Goal: Task Accomplishment & Management: Use online tool/utility

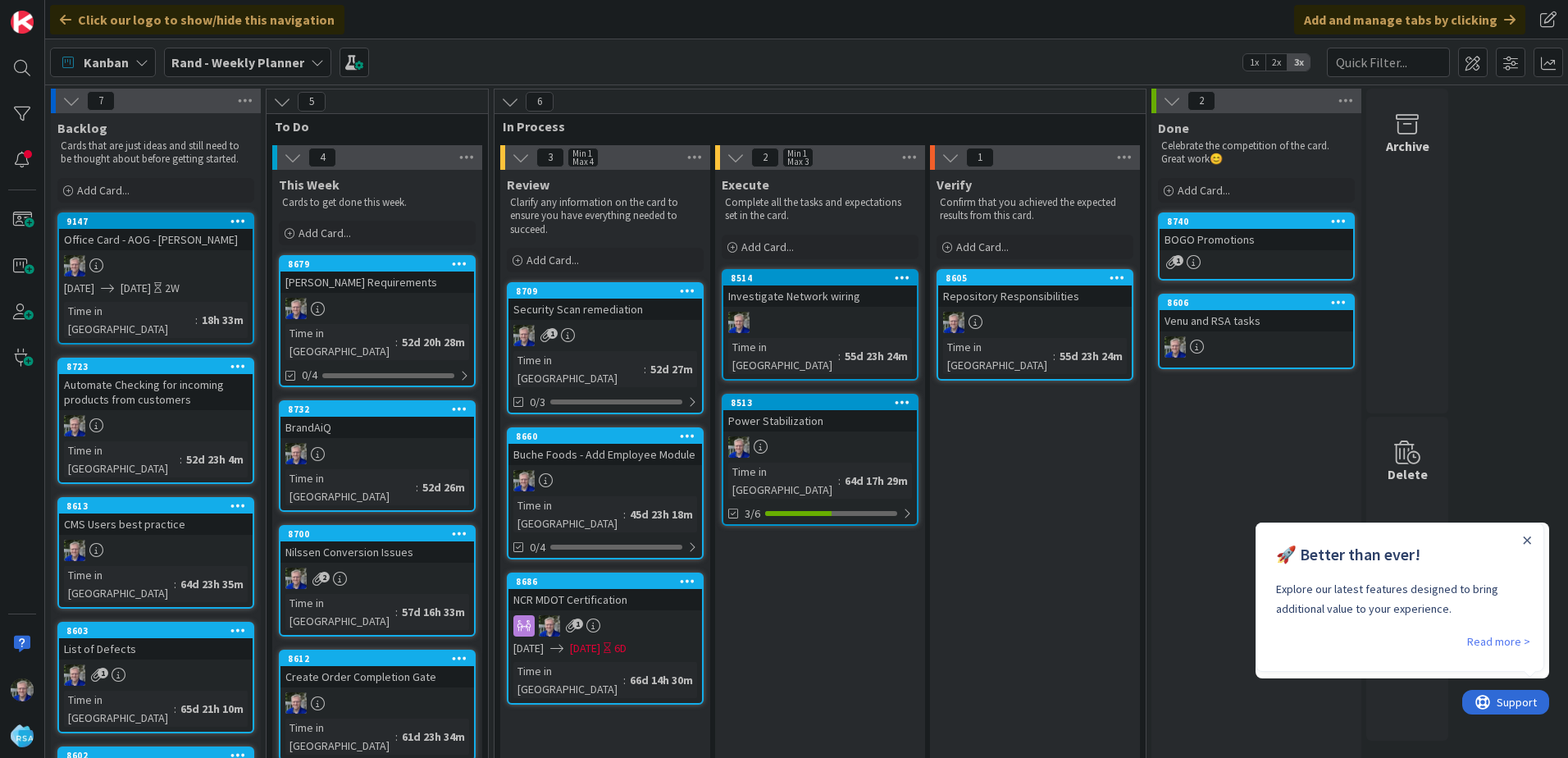
click at [235, 220] on icon at bounding box center [238, 220] width 15 height 12
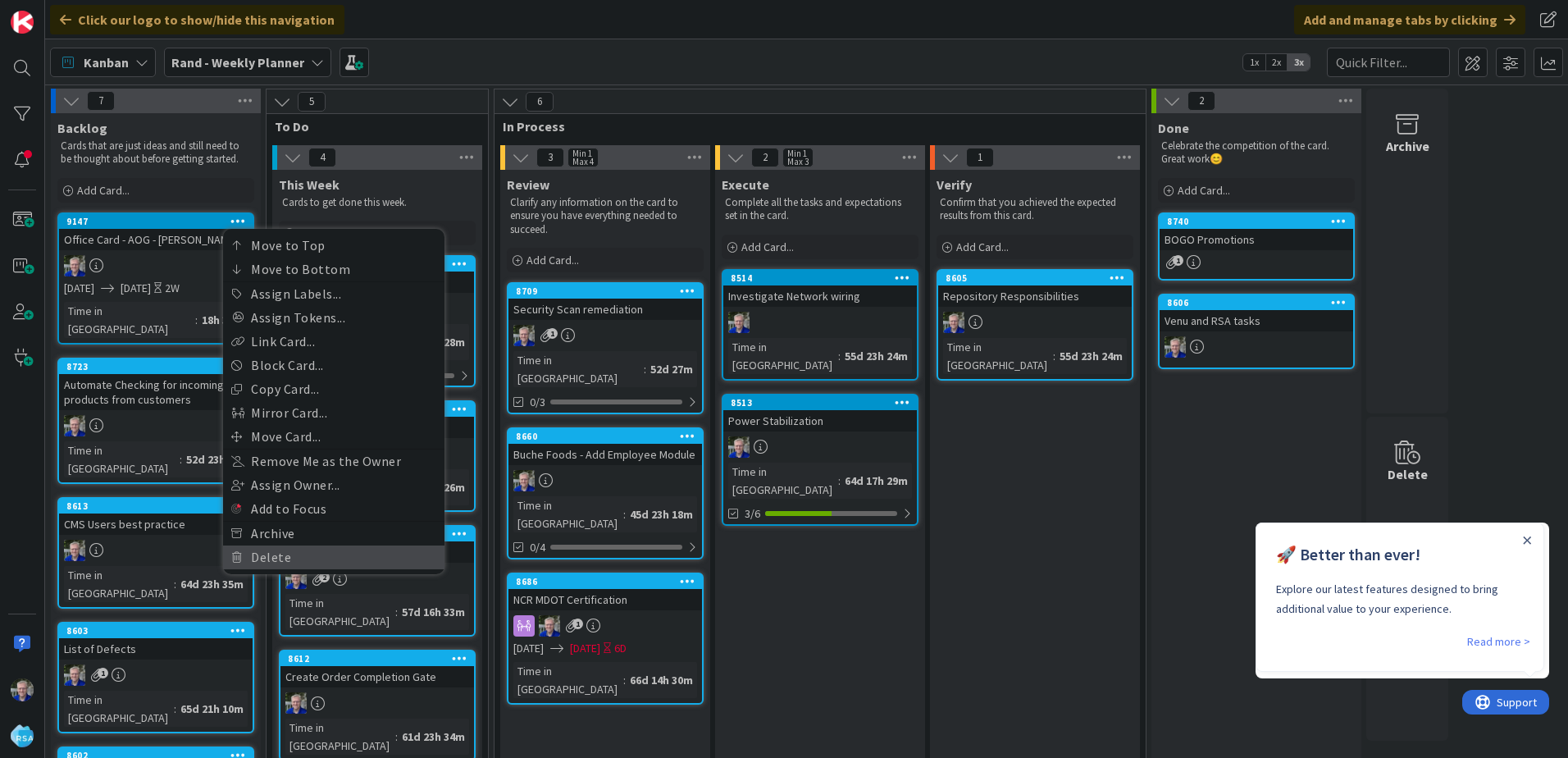
click at [282, 552] on link "Delete" at bounding box center [334, 557] width 221 height 24
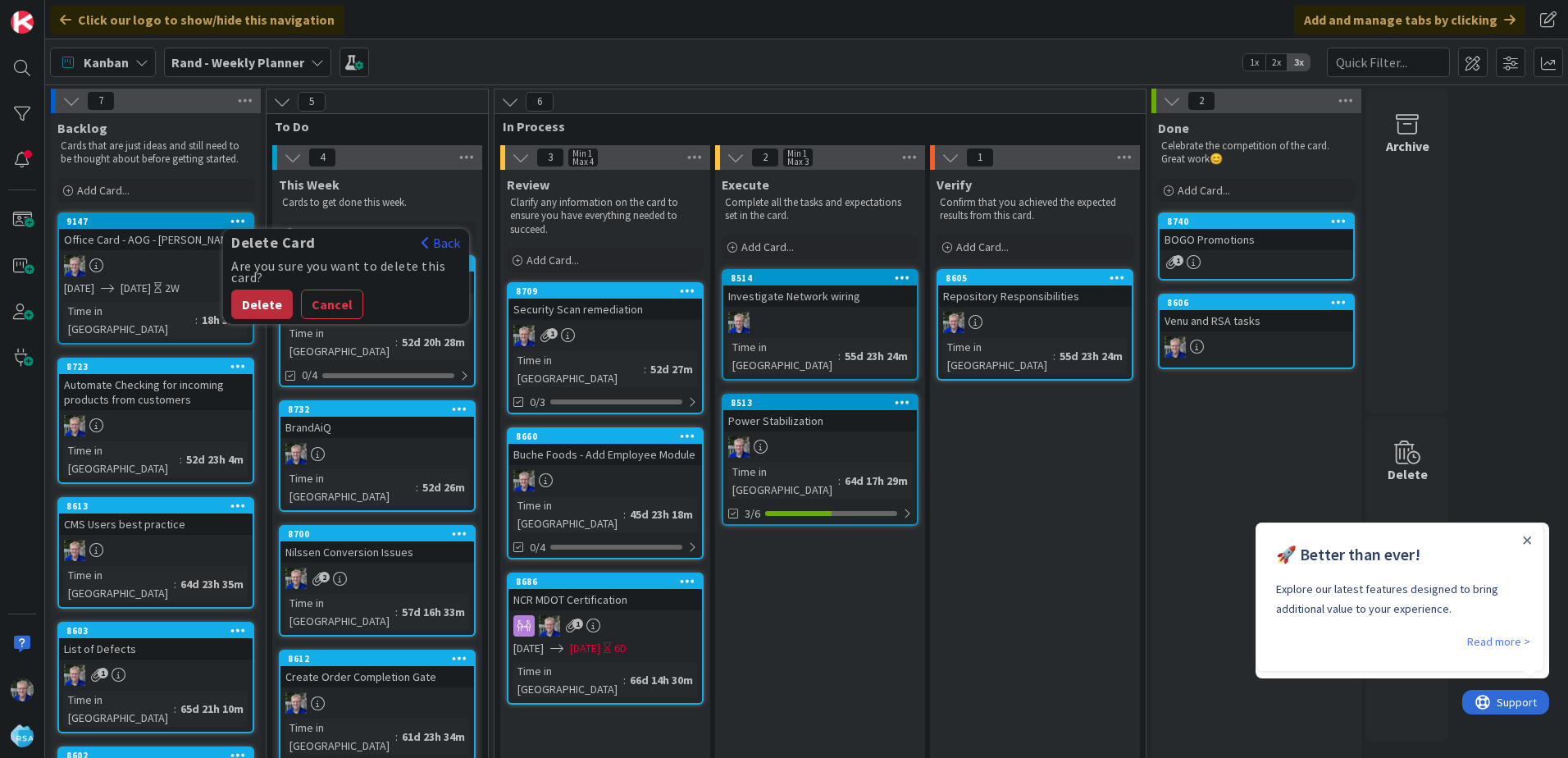
click at [252, 302] on button "Delete" at bounding box center [262, 305] width 62 height 30
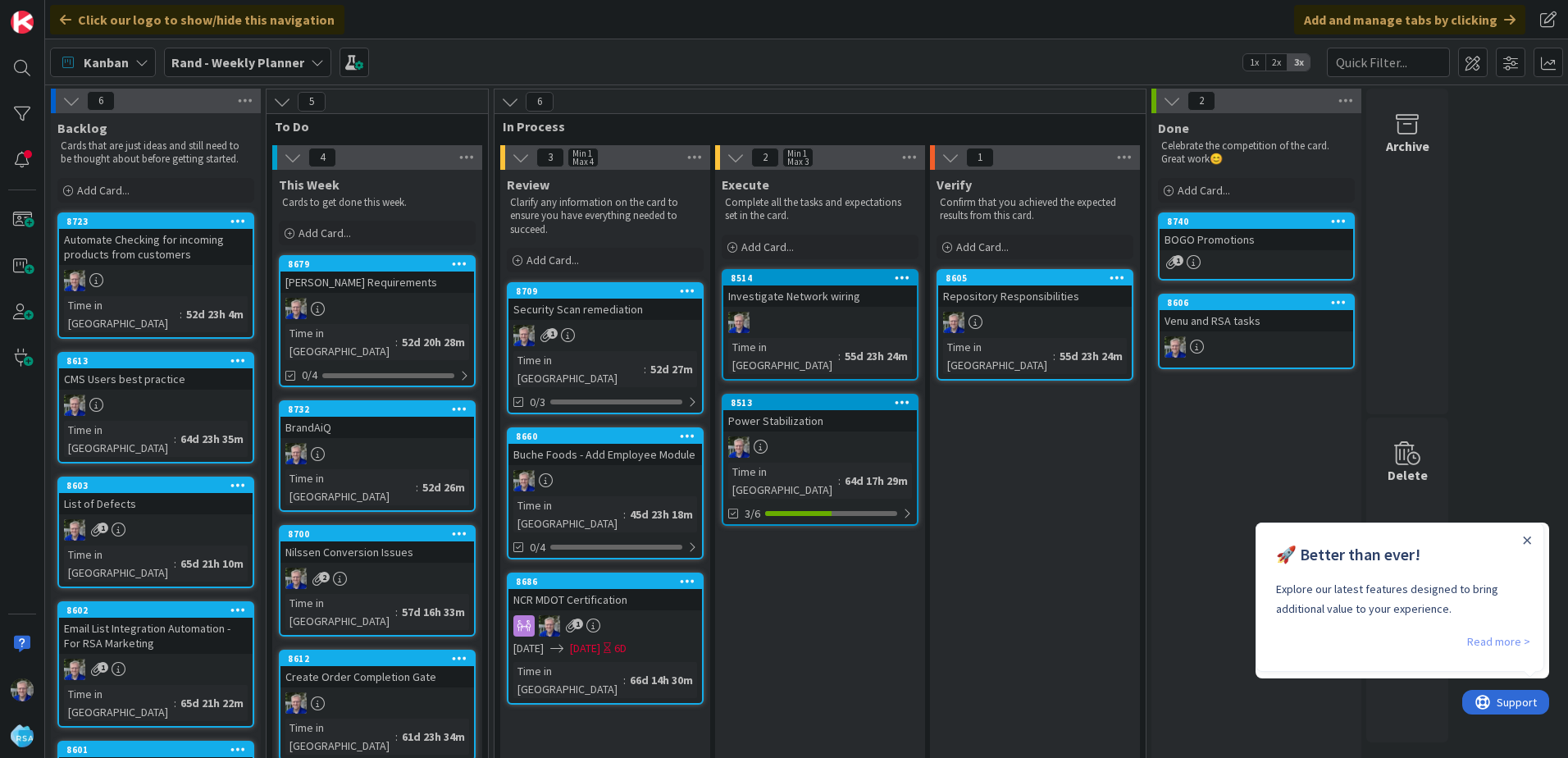
click at [1487, 641] on link "Read more >" at bounding box center [1498, 641] width 63 height 19
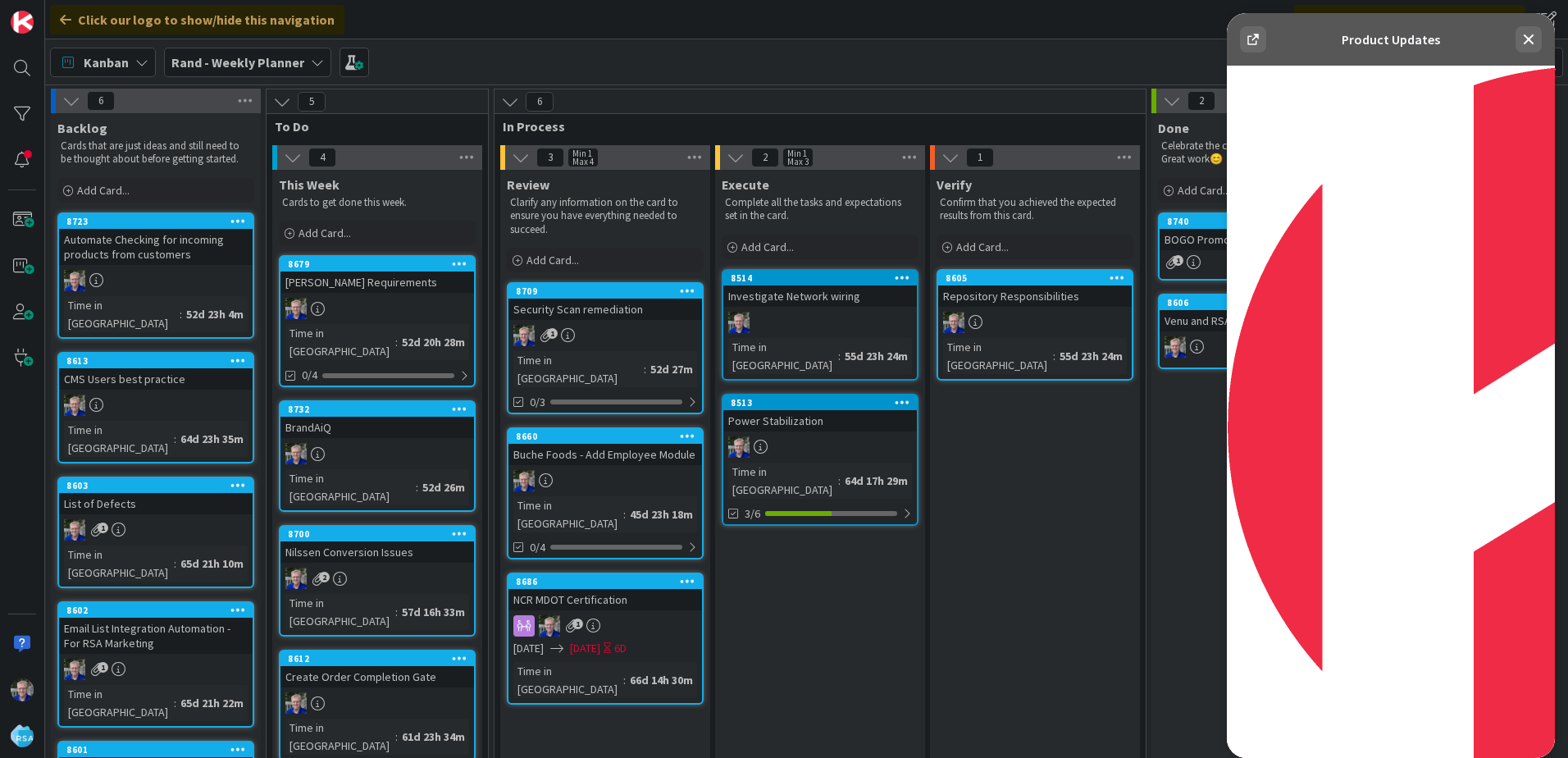
scroll to position [3199, 0]
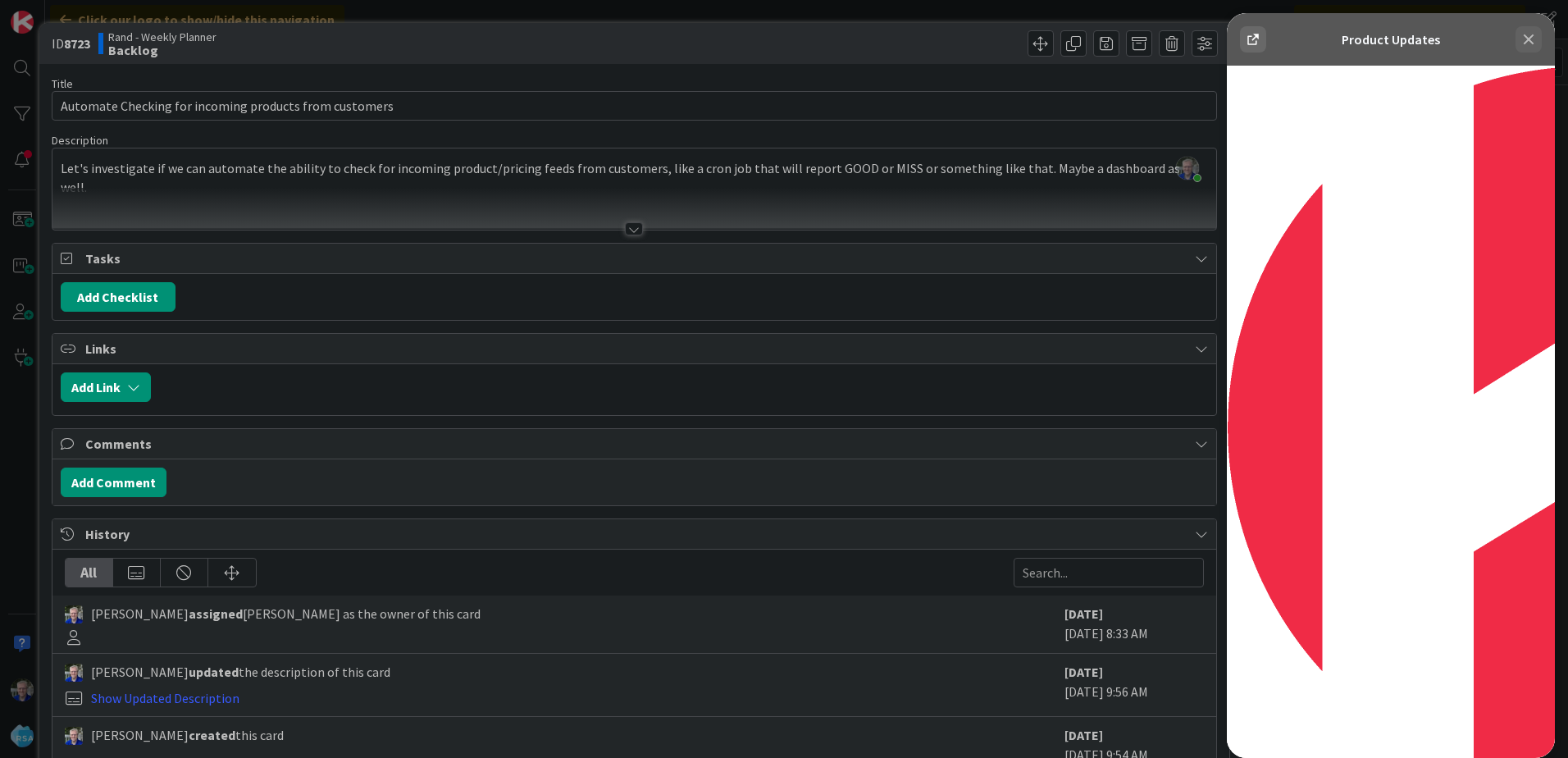
drag, startPoint x: 1537, startPoint y: 40, endPoint x: 2764, endPoint y: 53, distance: 1227.1
click at [1537, 40] on icon at bounding box center [1528, 40] width 19 height 19
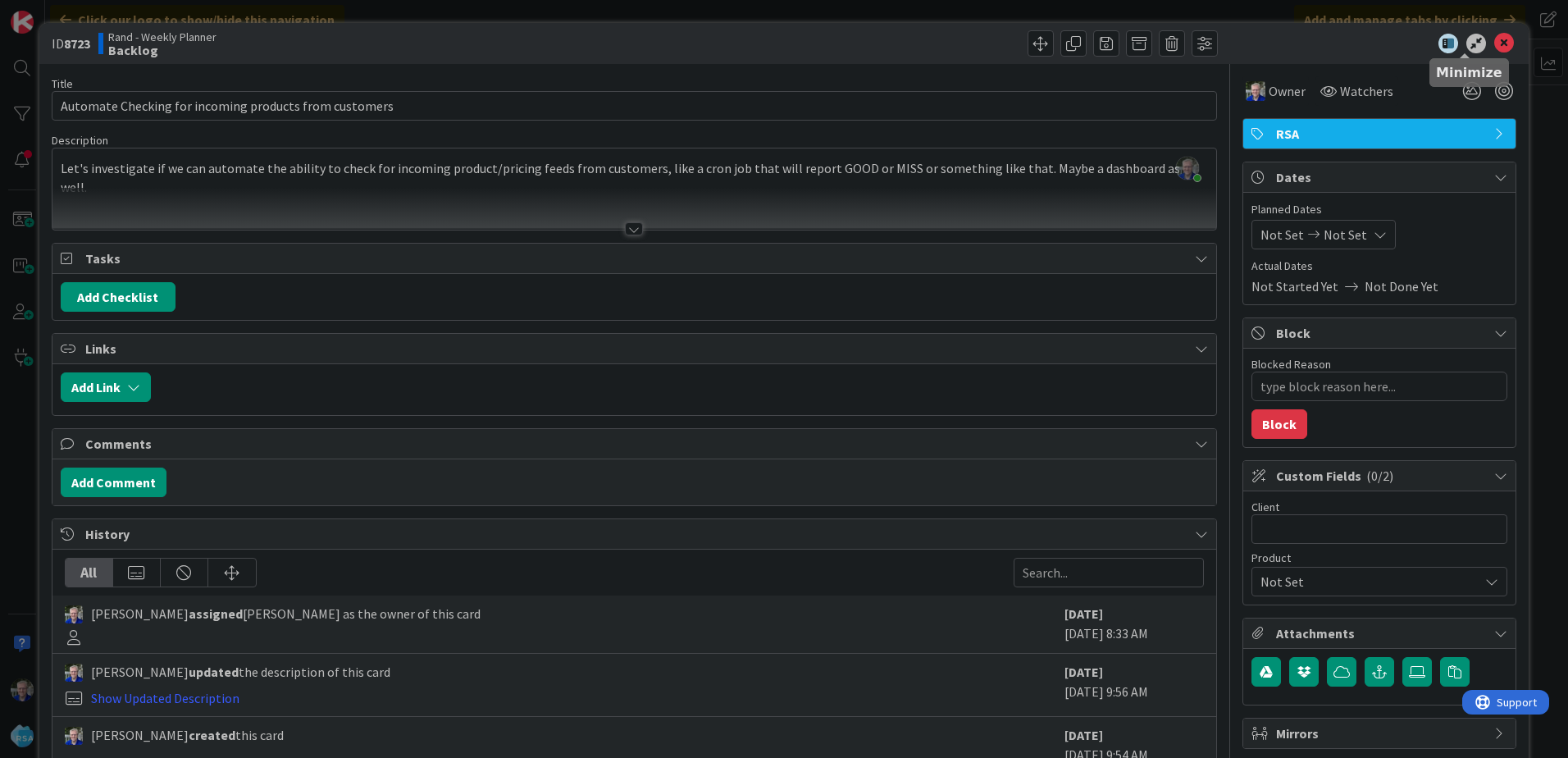
click at [1466, 39] on icon at bounding box center [1476, 44] width 19 height 19
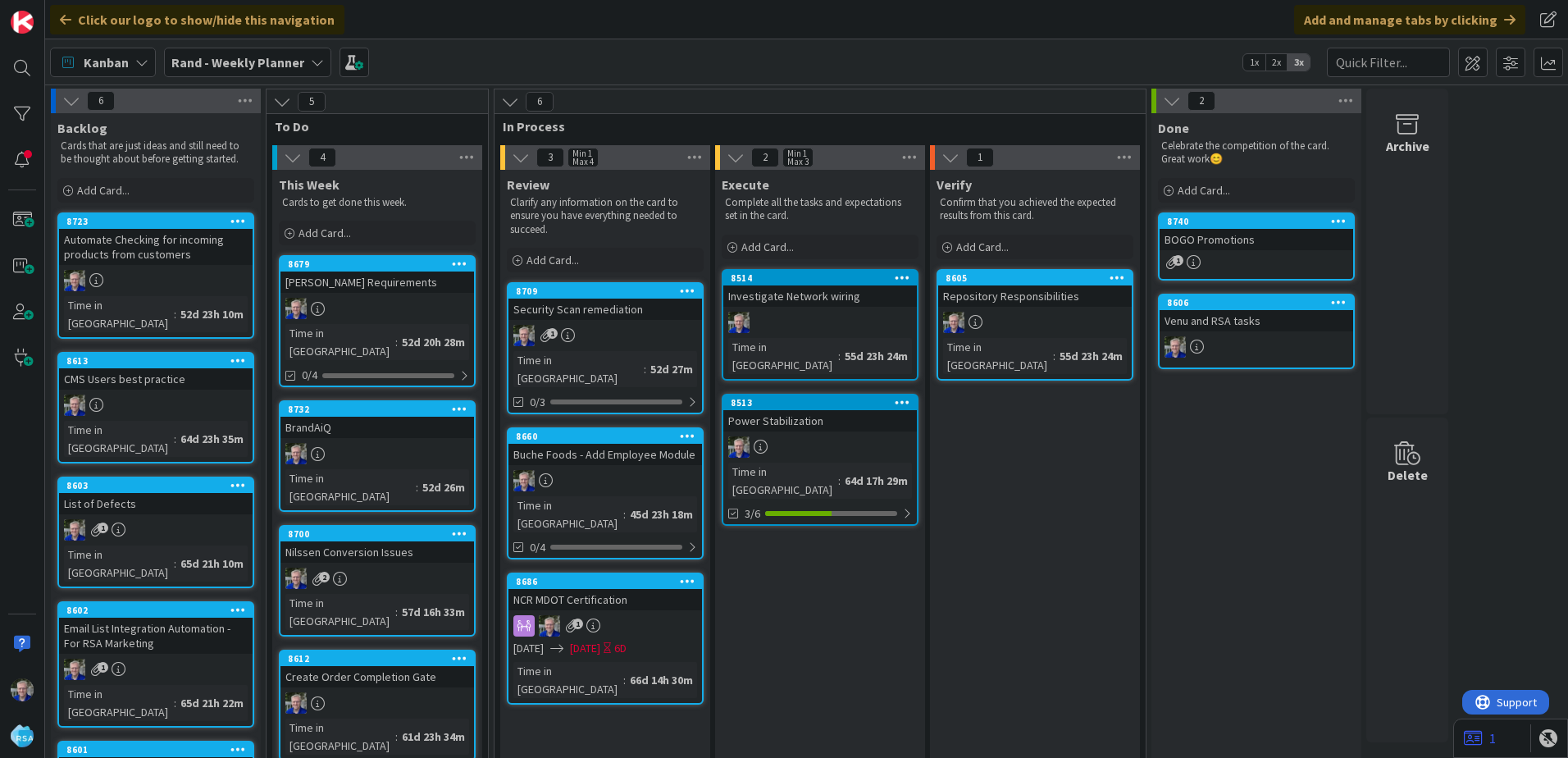
click at [365, 310] on div at bounding box center [377, 308] width 193 height 21
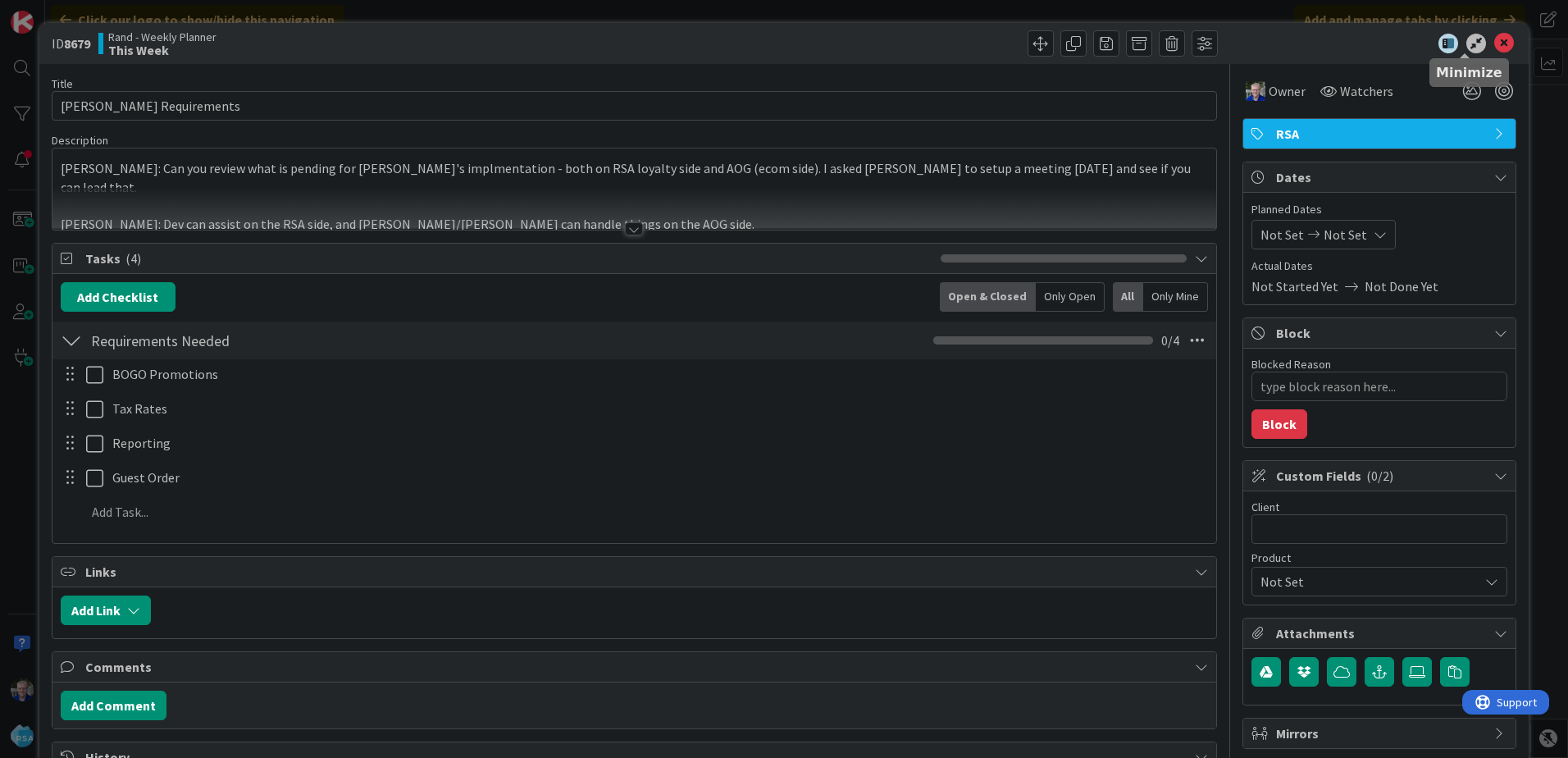
click at [1466, 46] on icon at bounding box center [1476, 44] width 19 height 19
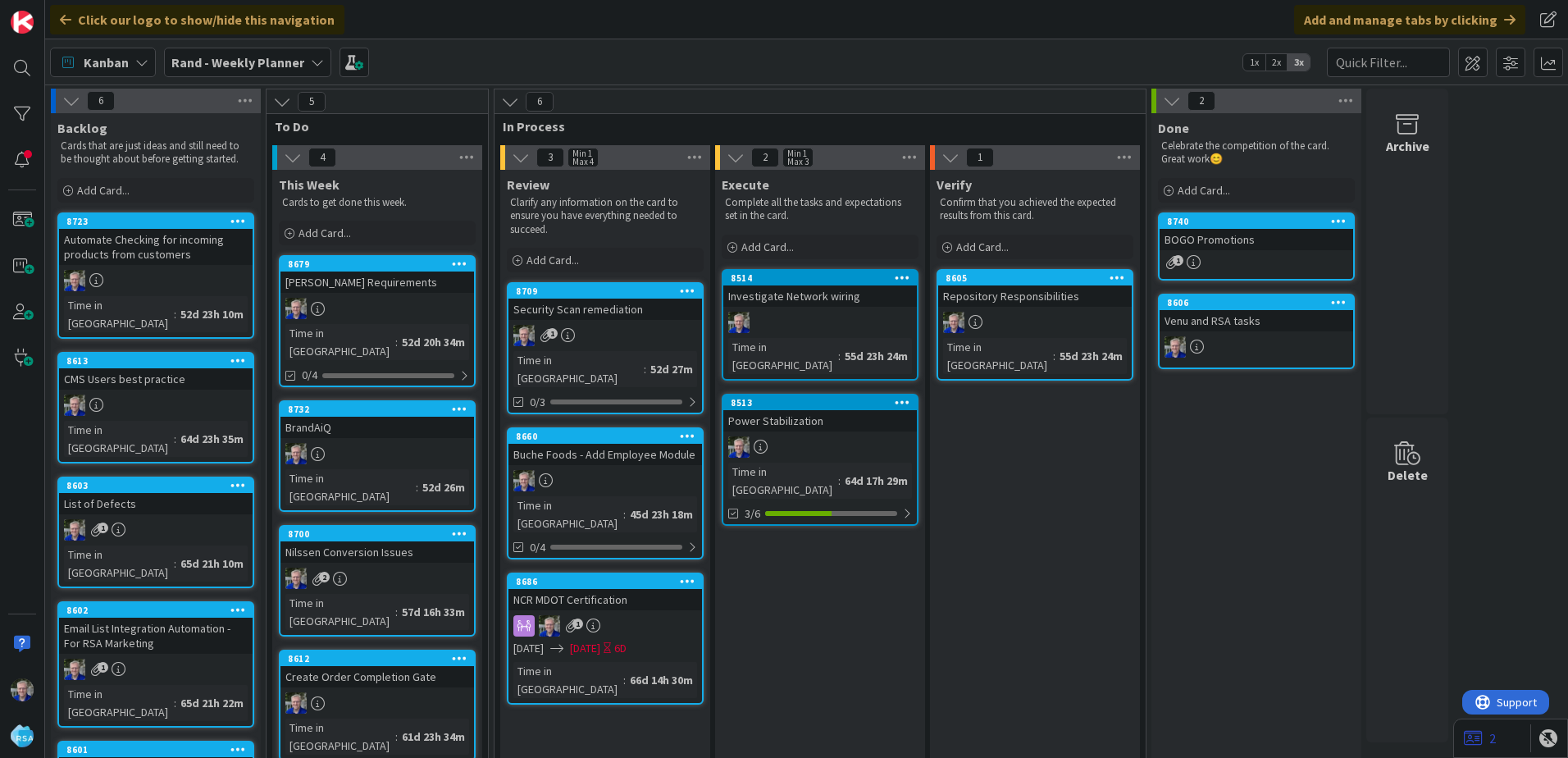
click at [1465, 739] on icon at bounding box center [1474, 738] width 19 height 16
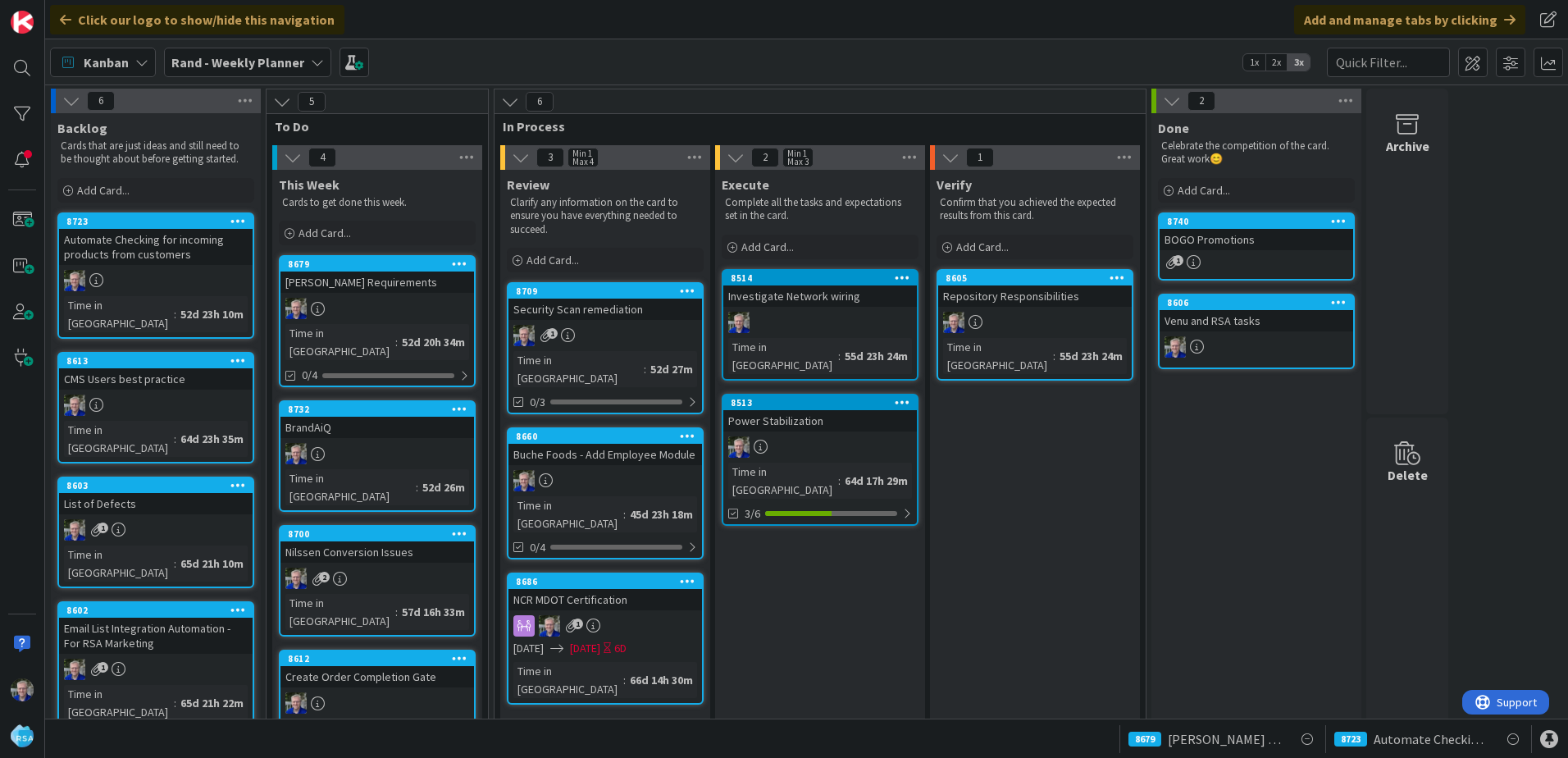
click at [136, 56] on icon at bounding box center [142, 63] width 14 height 14
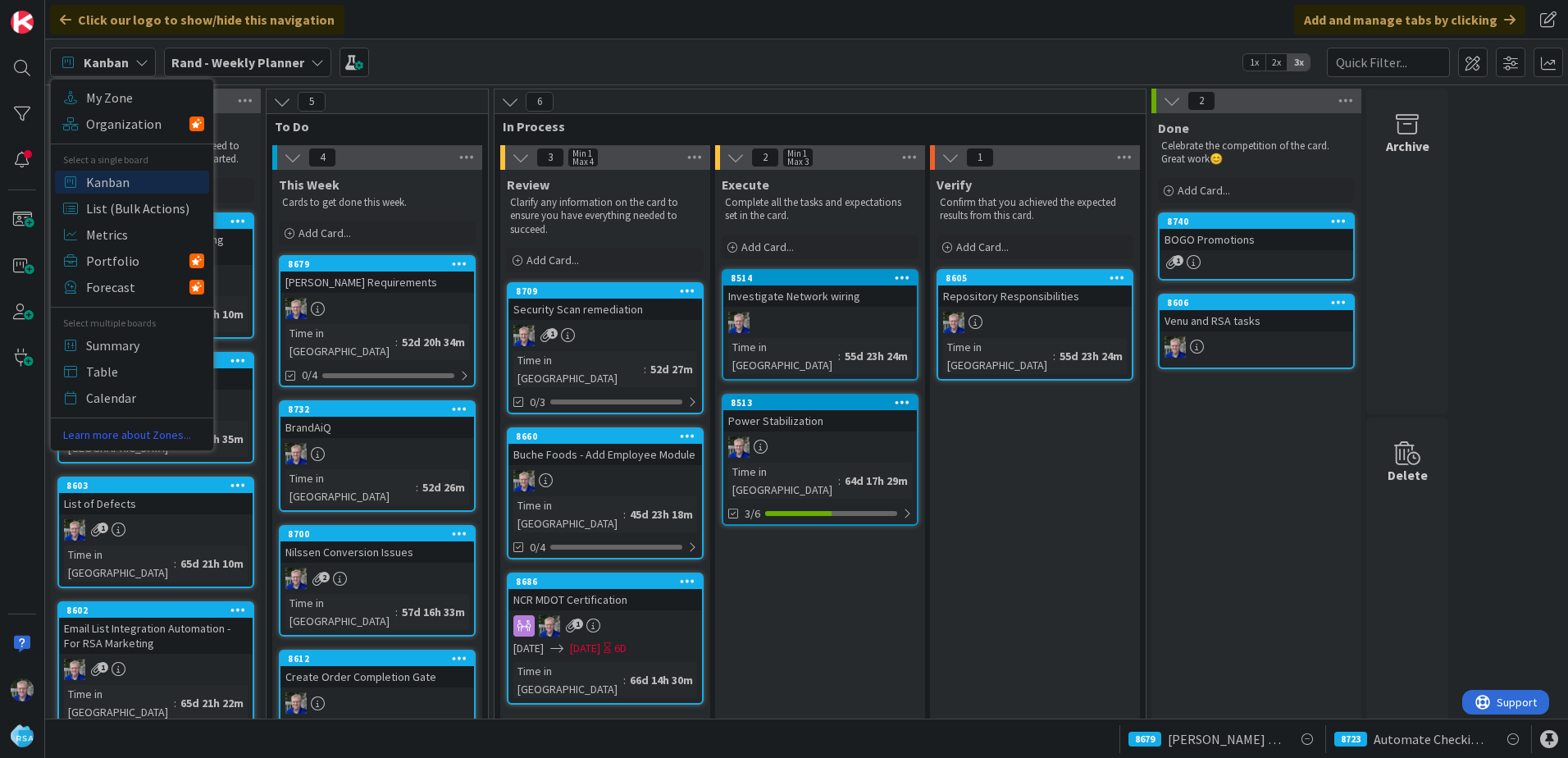
click at [208, 57] on b "Rand - Weekly Planner" at bounding box center [237, 62] width 132 height 16
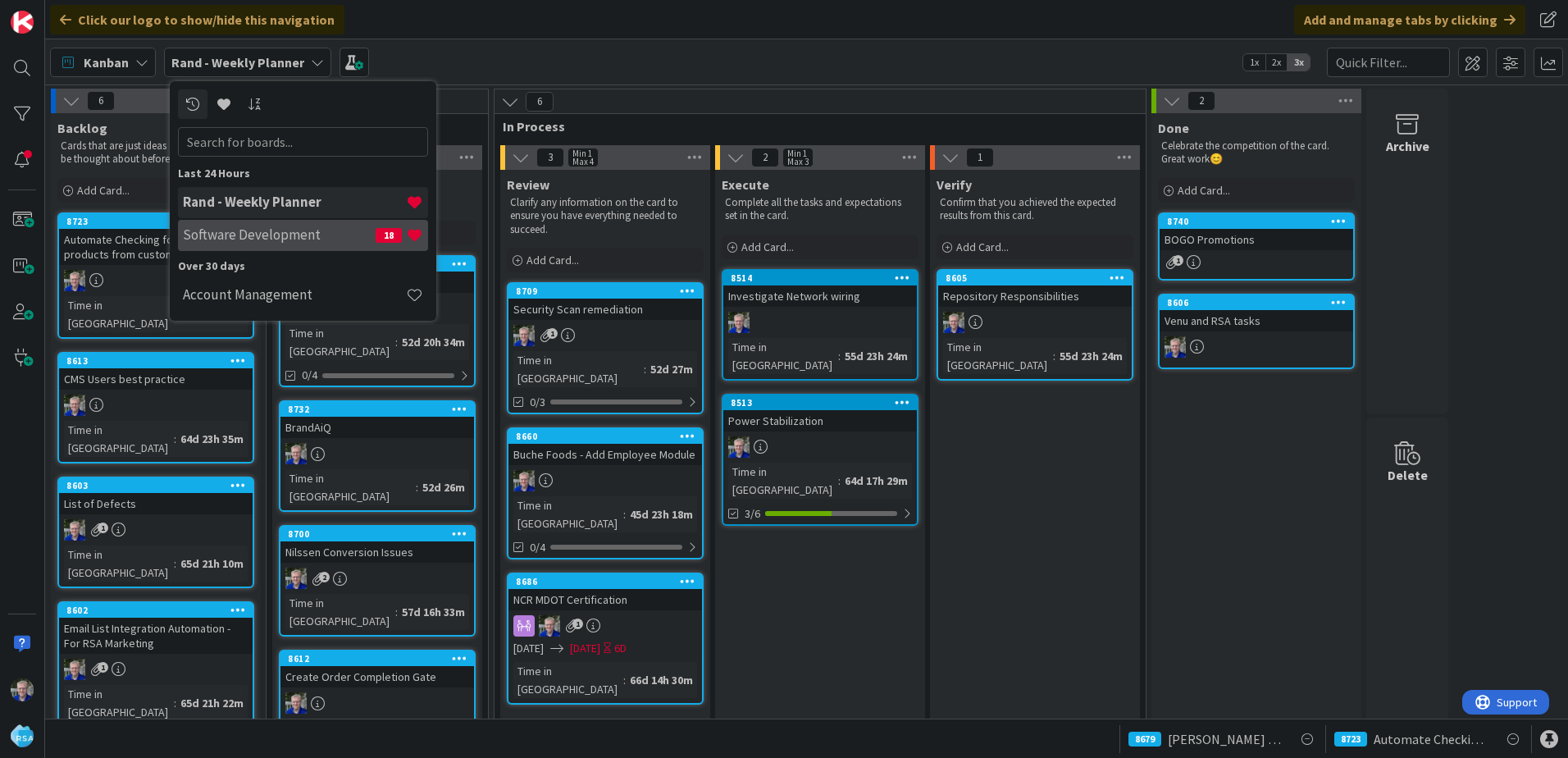
click at [232, 235] on h4 "Software Development" at bounding box center [278, 234] width 192 height 16
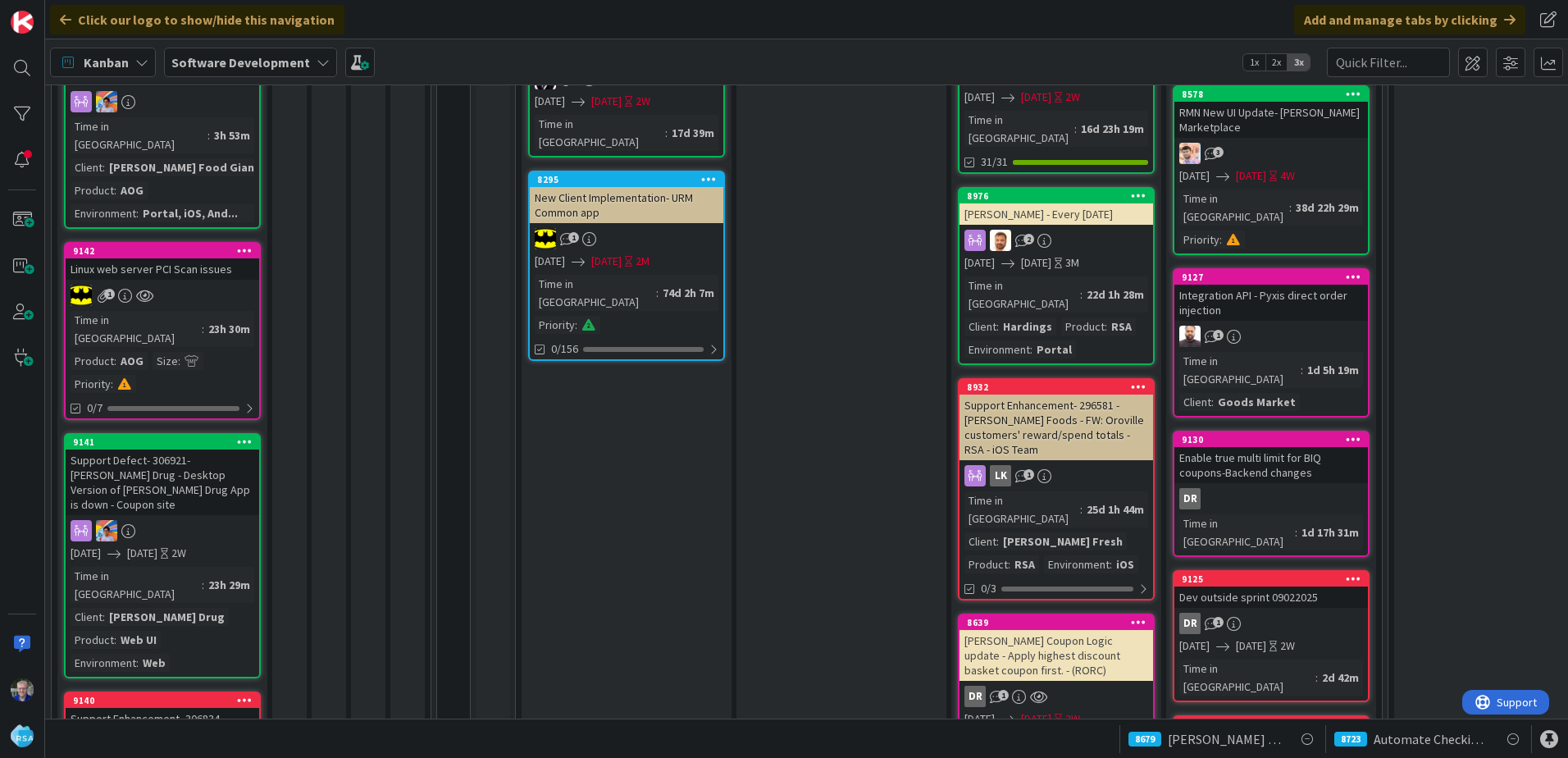
scroll to position [574, 0]
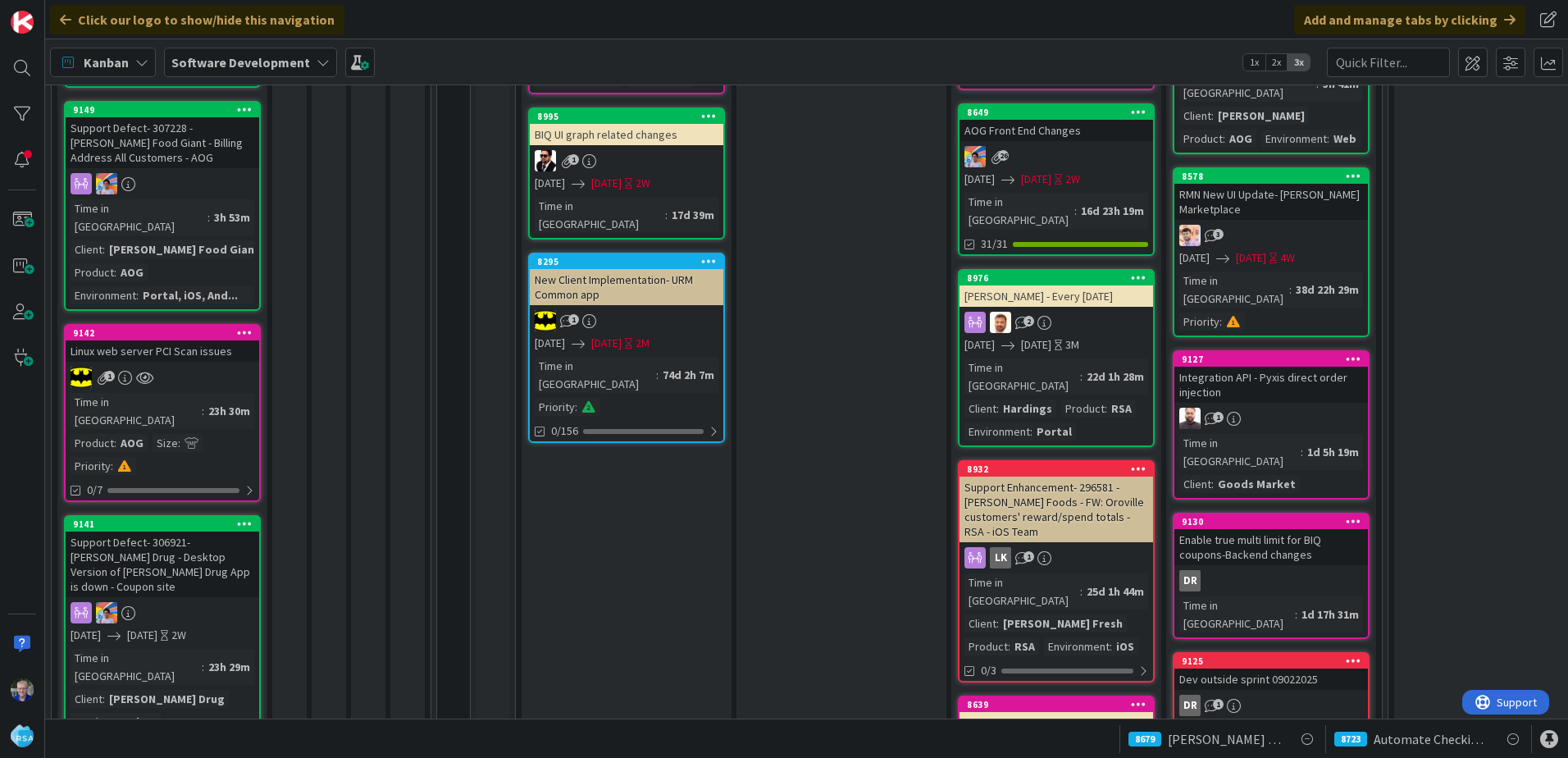
click at [105, 371] on span "1" at bounding box center [109, 376] width 11 height 11
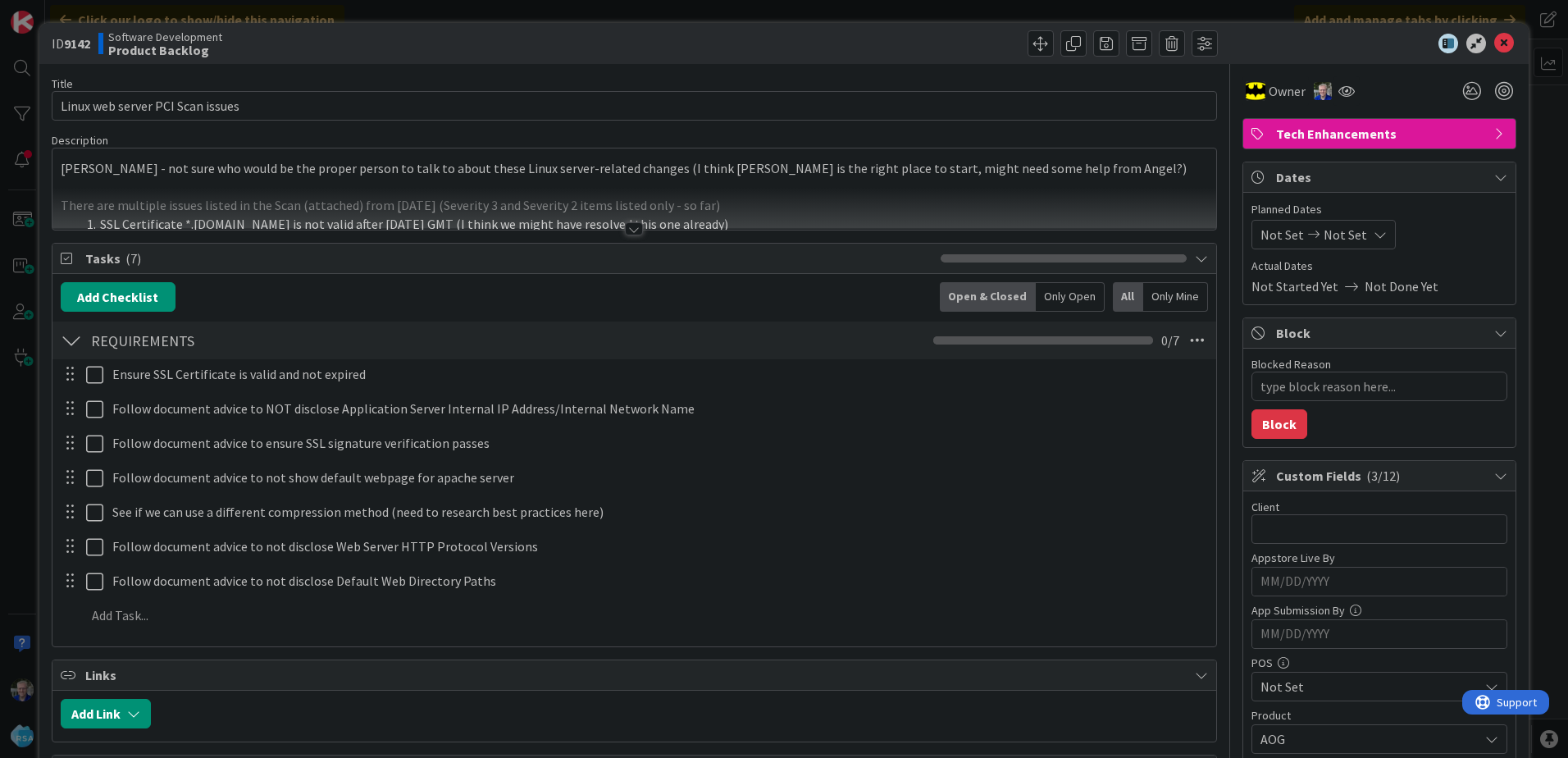
type textarea "x"
